Goal: Transaction & Acquisition: Purchase product/service

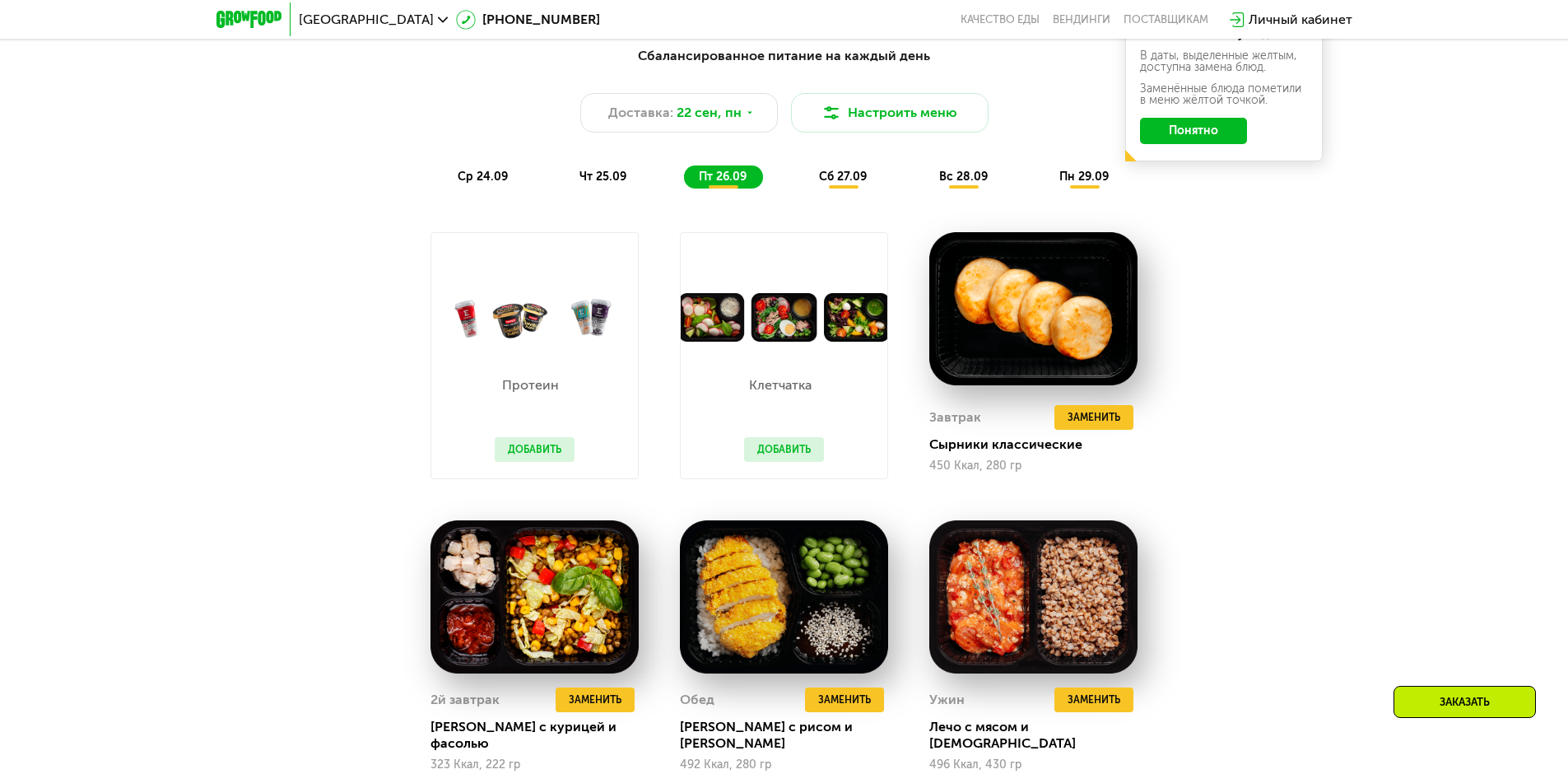
click at [536, 451] on button "Добавить" at bounding box center [534, 450] width 80 height 25
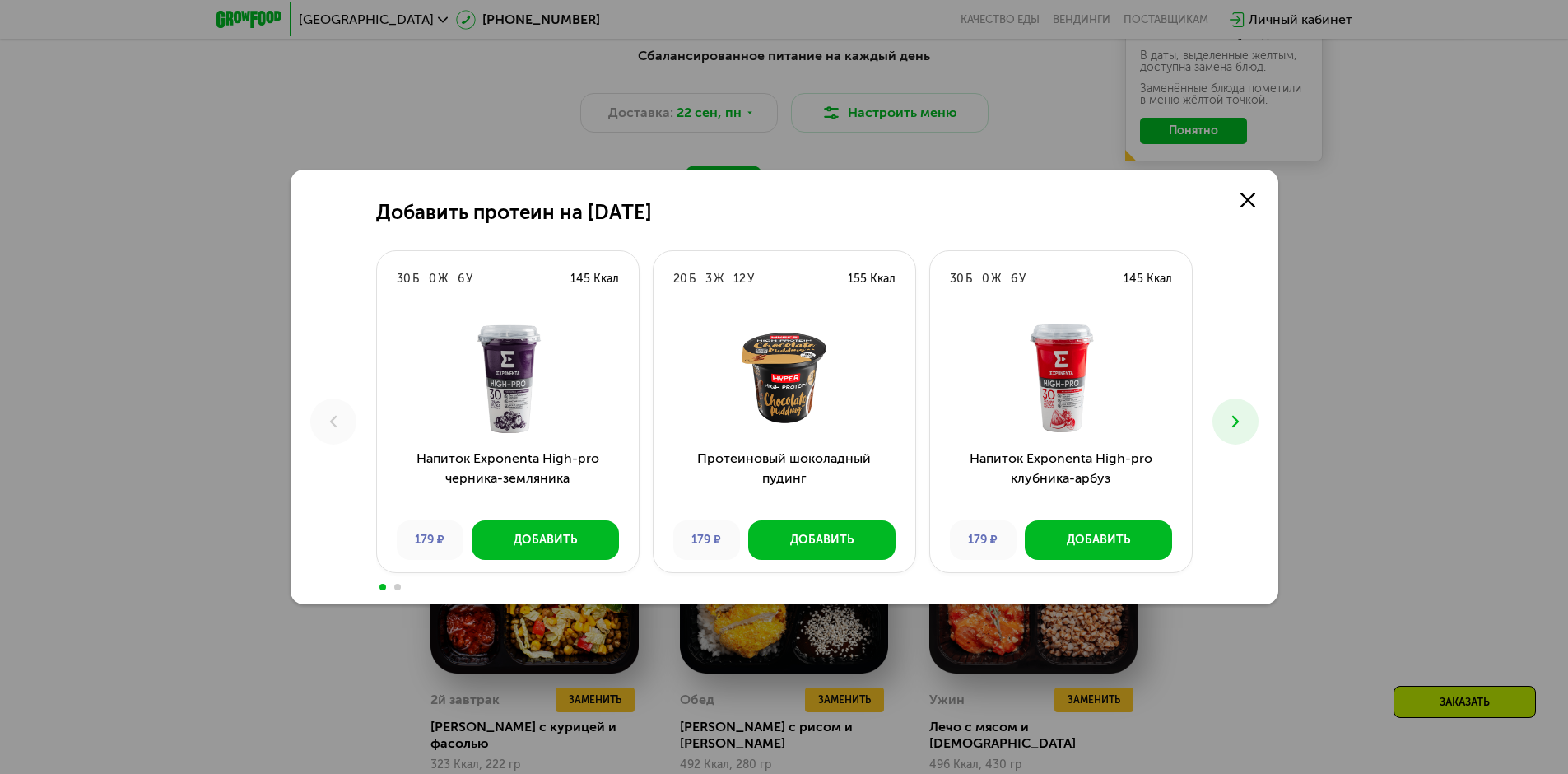
click at [1239, 415] on icon at bounding box center [1235, 421] width 20 height 20
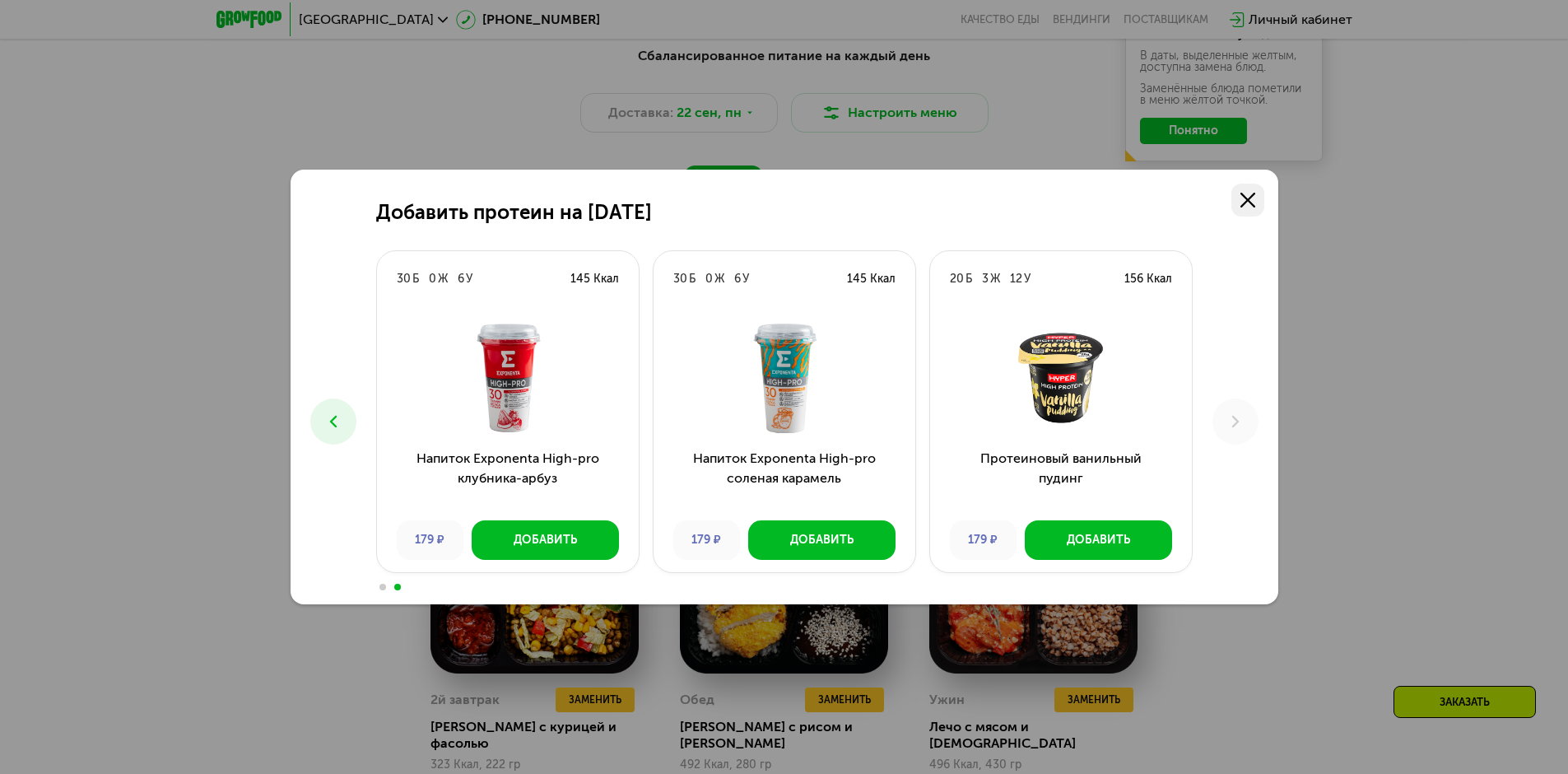
click at [1249, 194] on icon at bounding box center [1247, 199] width 15 height 15
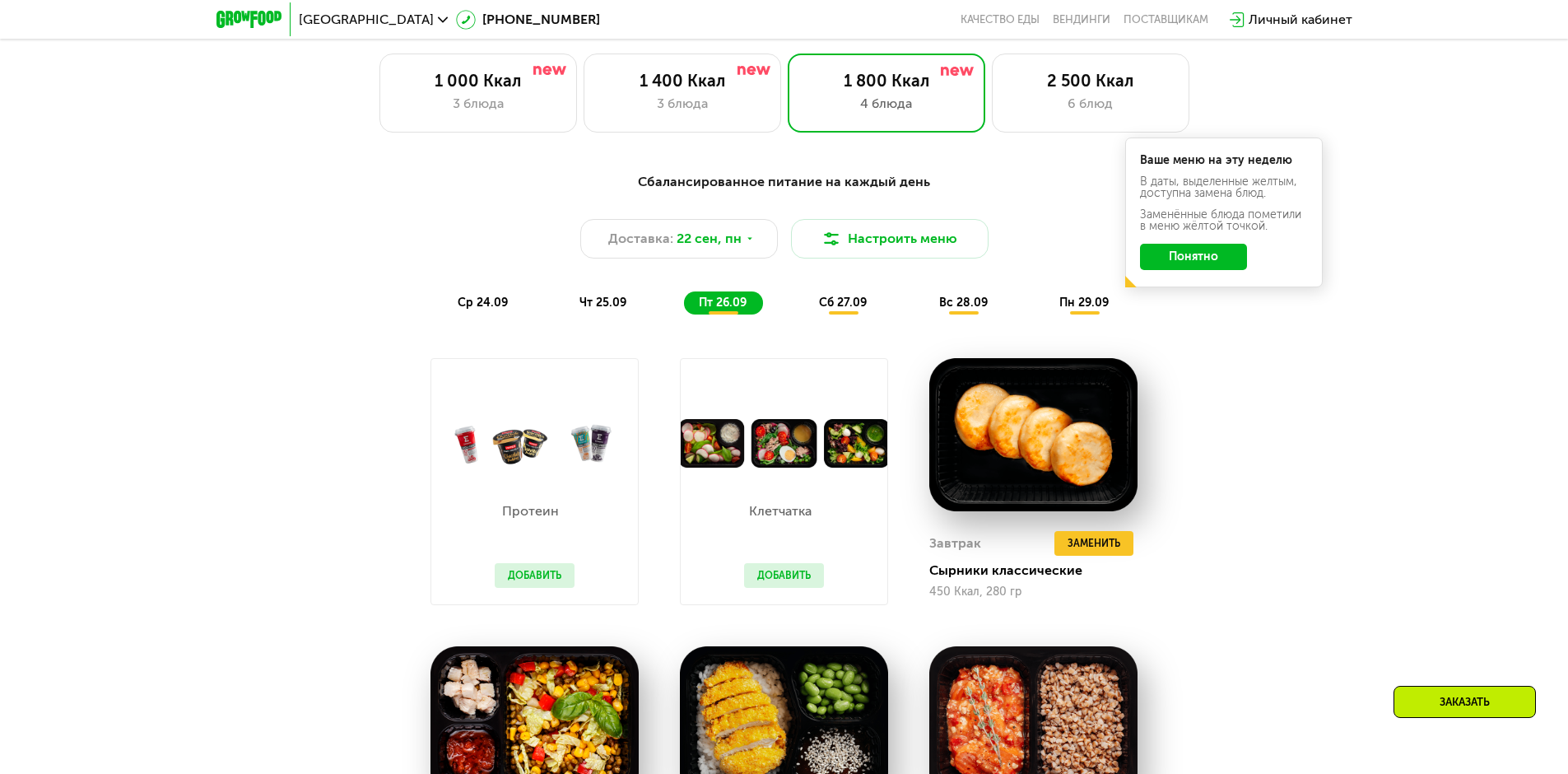
scroll to position [1364, 0]
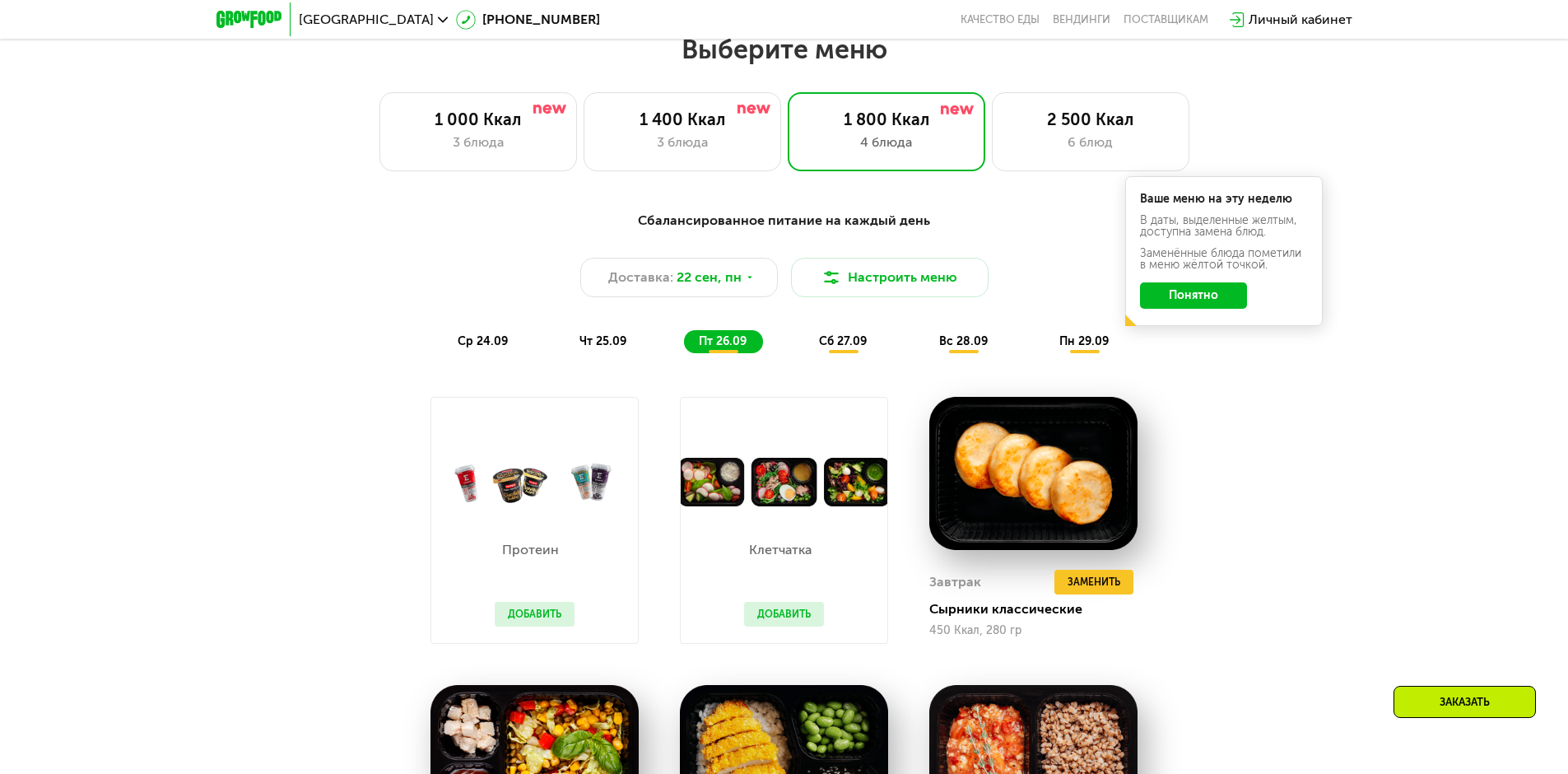
click at [1167, 308] on button "Понятно" at bounding box center [1193, 295] width 107 height 27
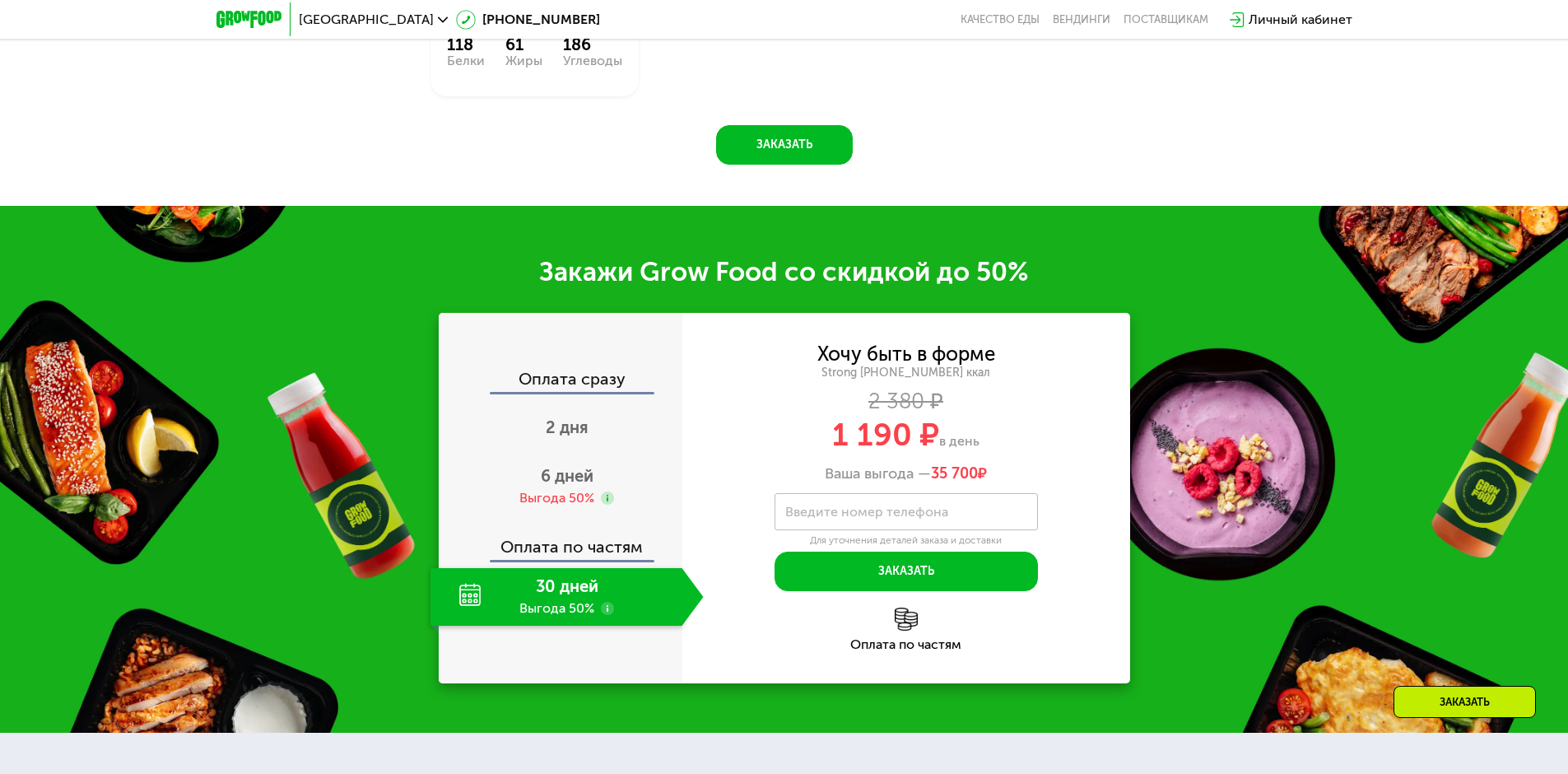
scroll to position [2600, 0]
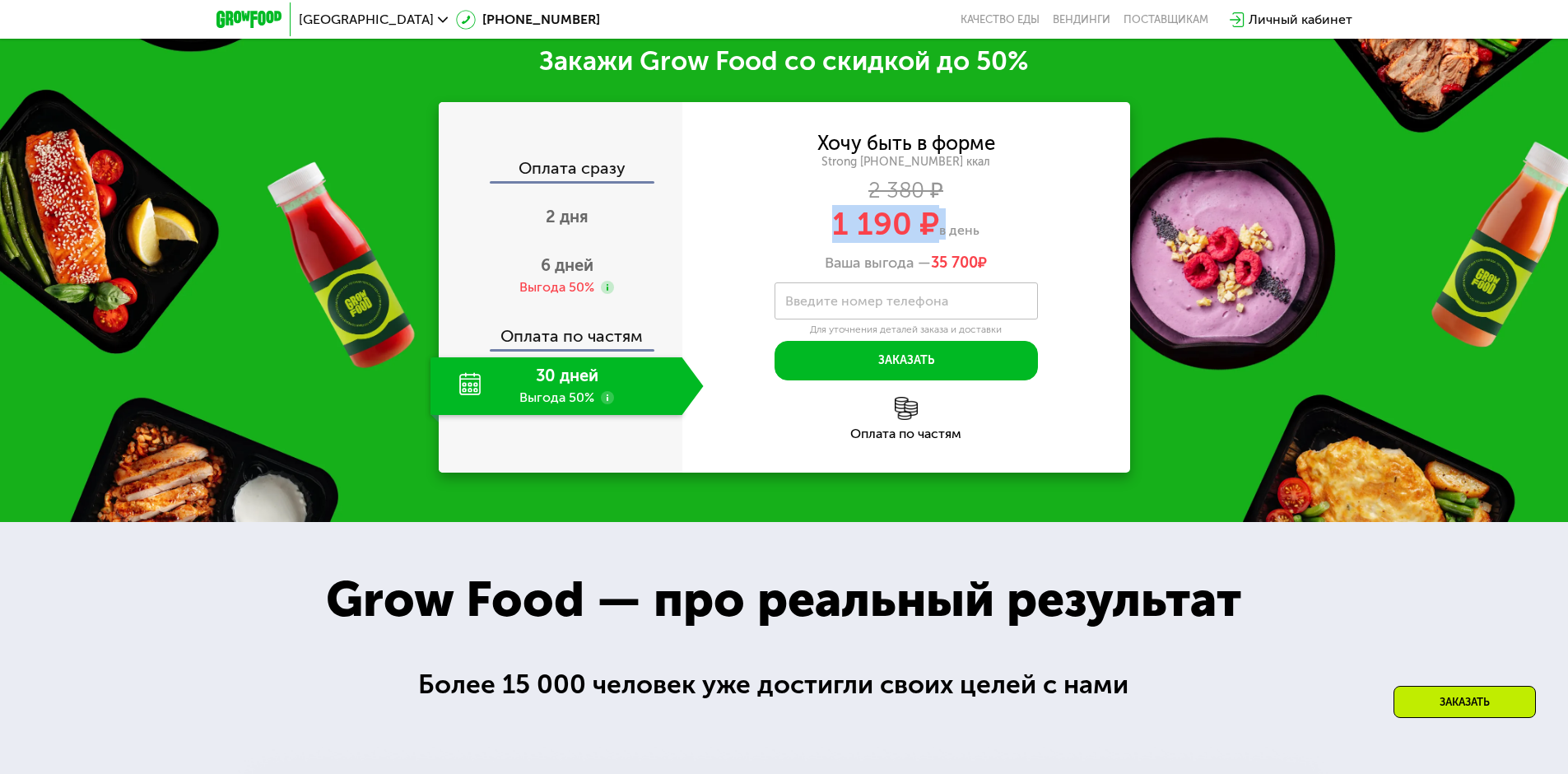
drag, startPoint x: 831, startPoint y: 213, endPoint x: 943, endPoint y: 214, distance: 112.0
click at [943, 214] on div "1 190 ₽ в день" at bounding box center [906, 223] width 448 height 31
click at [923, 217] on span "1 190 ₽" at bounding box center [885, 223] width 107 height 38
drag, startPoint x: 823, startPoint y: 216, endPoint x: 910, endPoint y: 220, distance: 87.1
click at [910, 220] on div "1 190 ₽ в день" at bounding box center [906, 223] width 448 height 31
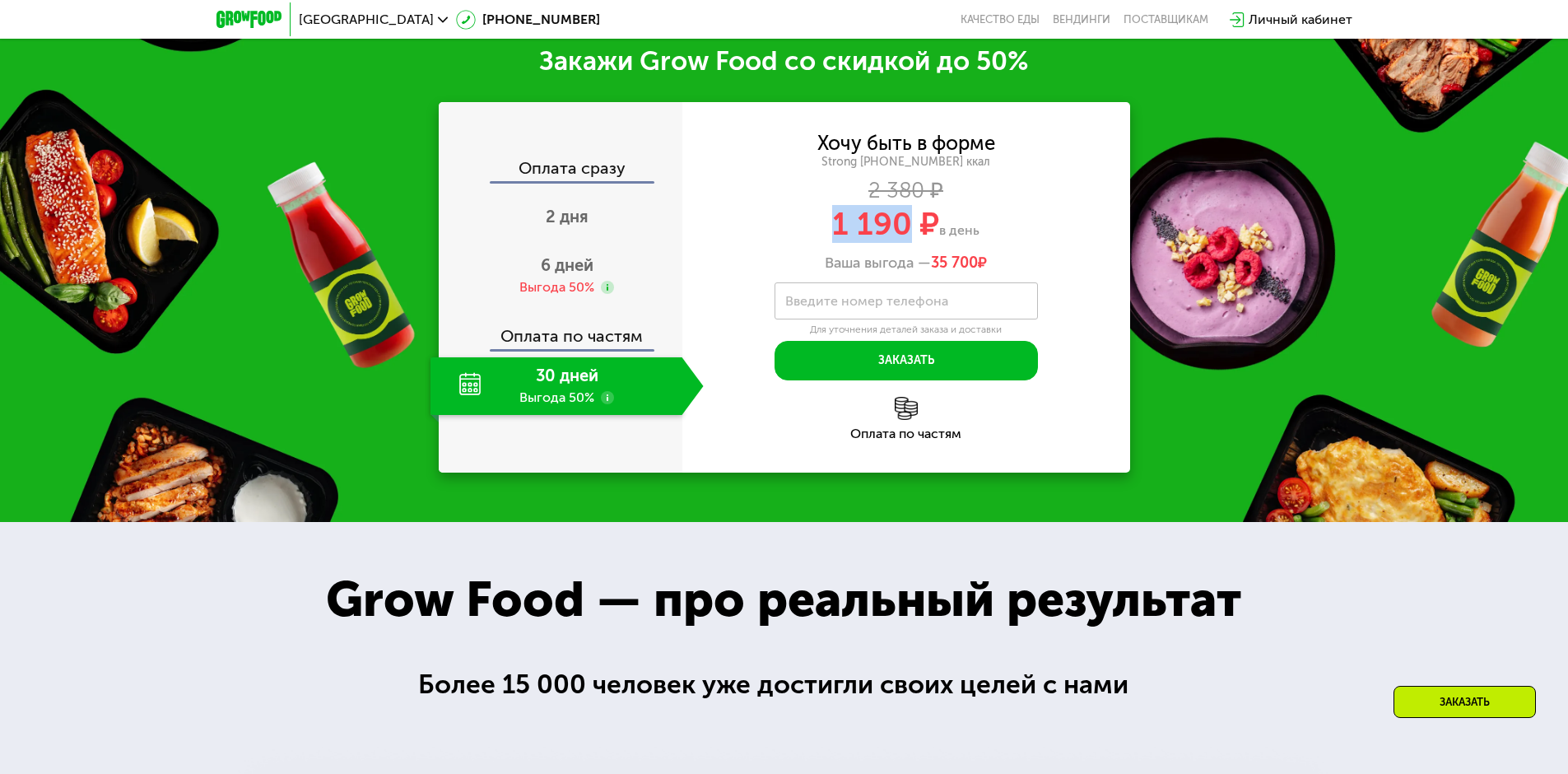
drag, startPoint x: 901, startPoint y: 216, endPoint x: 888, endPoint y: 213, distance: 13.3
click at [899, 216] on span "1 190 ₽" at bounding box center [885, 223] width 107 height 38
click at [868, 185] on div "2 380 ₽" at bounding box center [906, 191] width 448 height 18
drag, startPoint x: 883, startPoint y: 183, endPoint x: 928, endPoint y: 182, distance: 45.0
click at [928, 182] on div "2 380 ₽" at bounding box center [906, 191] width 448 height 18
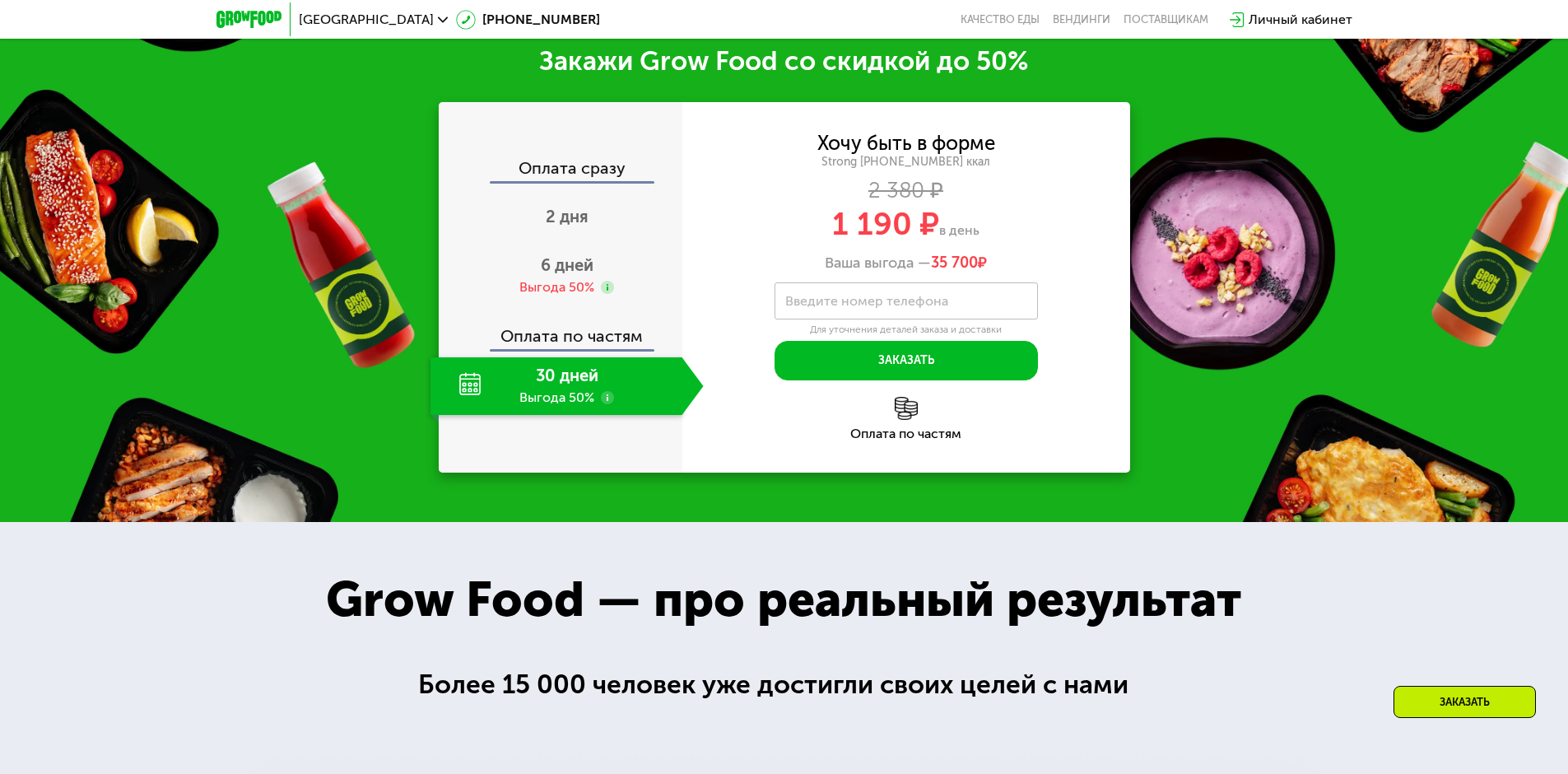
click at [919, 205] on span "1 190 ₽" at bounding box center [885, 223] width 107 height 38
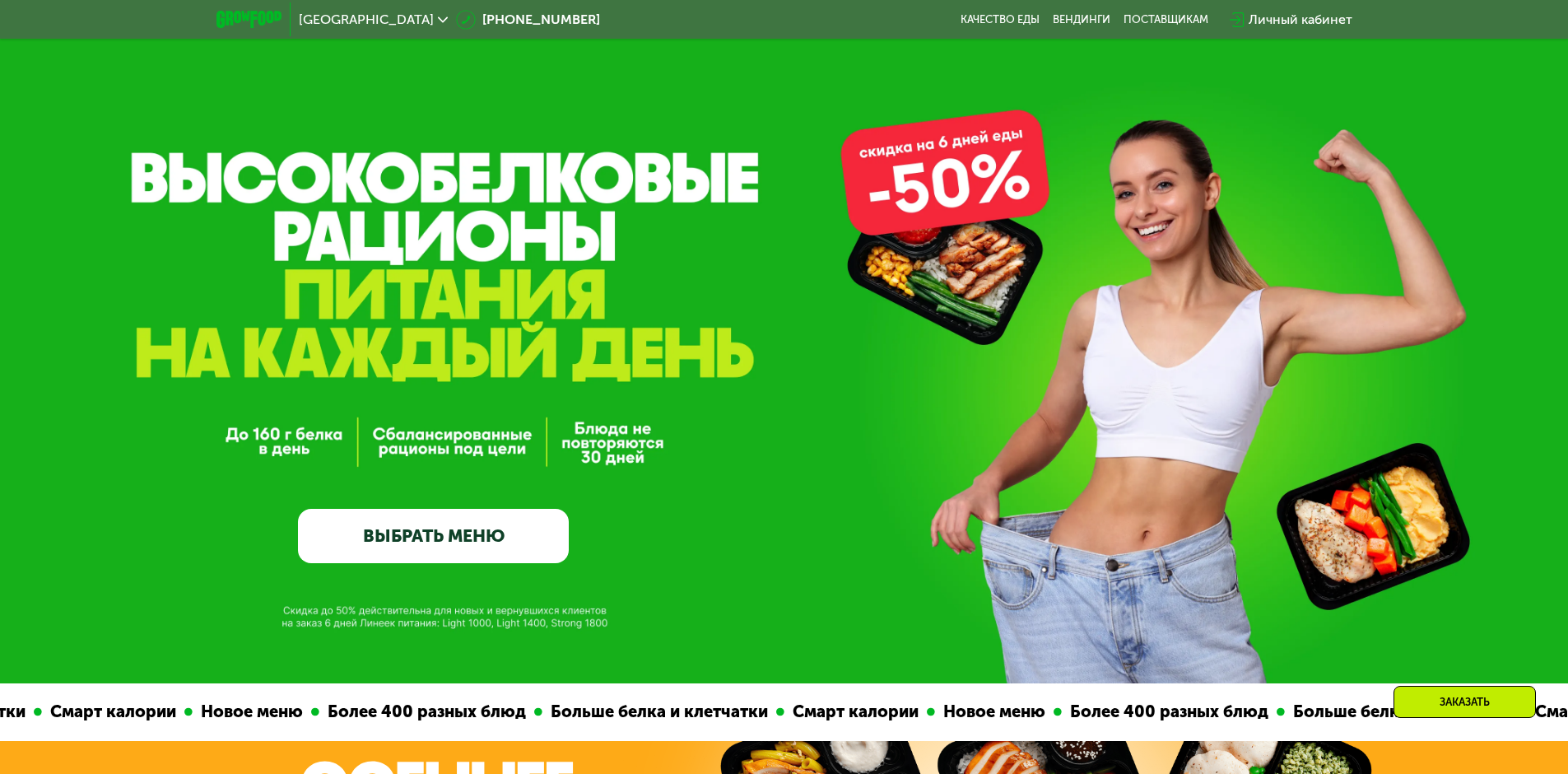
scroll to position [0, 0]
